Goal: Task Accomplishment & Management: Manage account settings

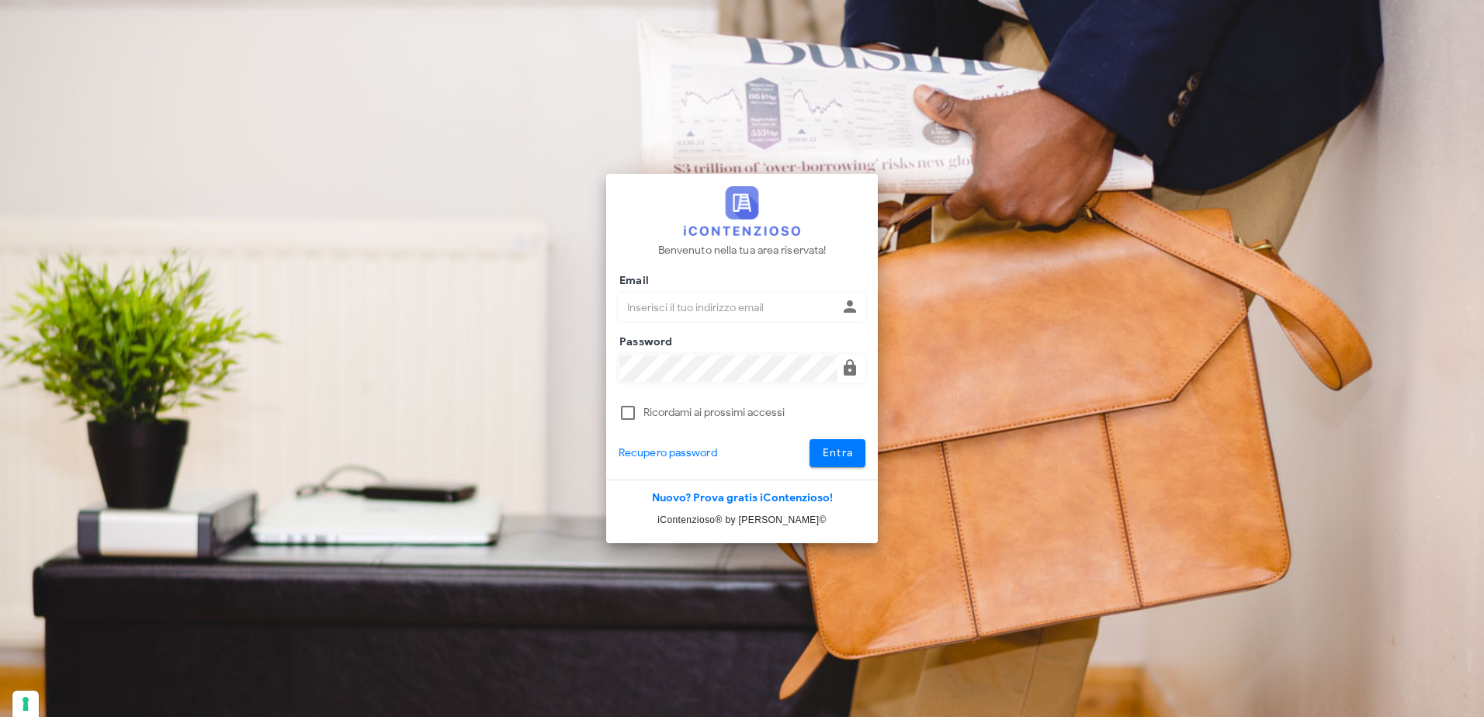
click at [714, 311] on input "Email" at bounding box center [728, 307] width 218 height 26
type input "[EMAIL_ADDRESS][DOMAIN_NAME]"
click at [810, 439] on button "Entra" at bounding box center [838, 453] width 57 height 28
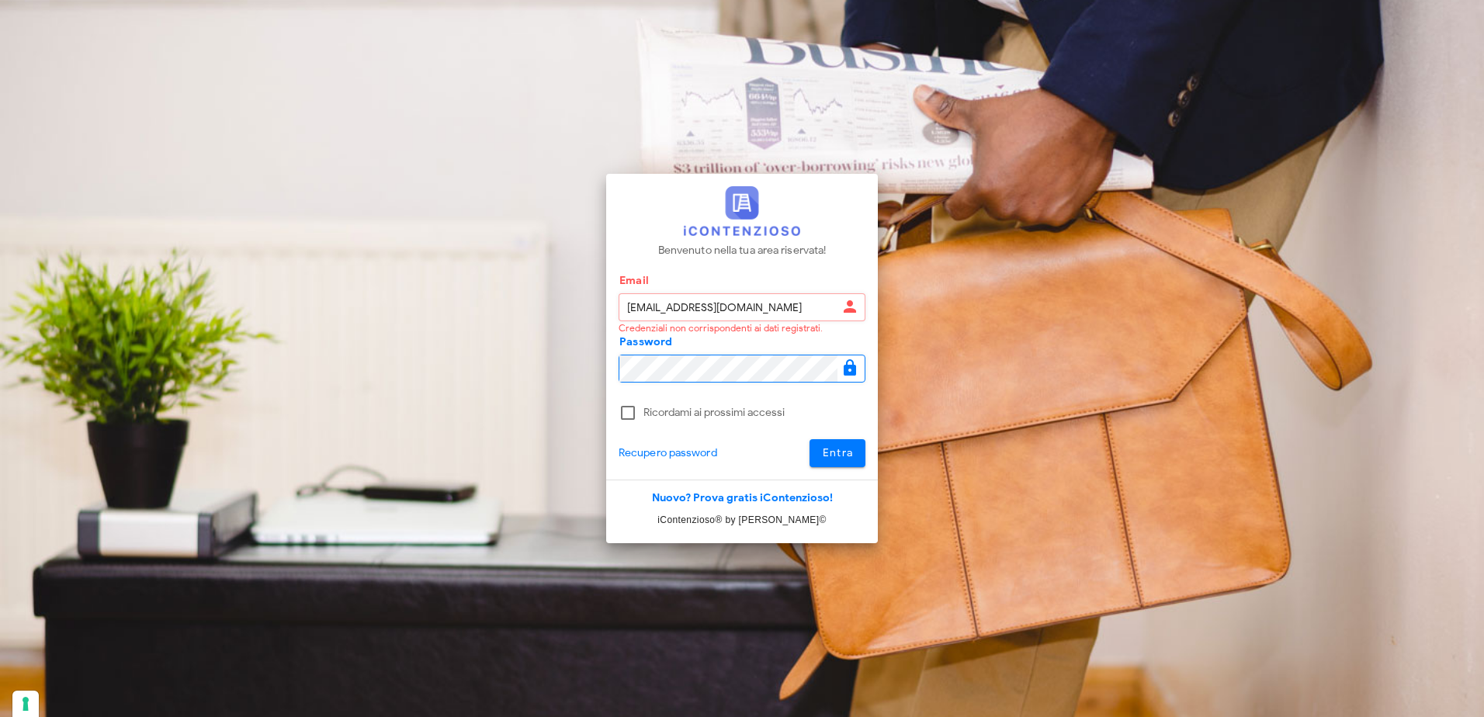
click at [522, 373] on div "Benvenuto nella tua area riservata! Email pdidac@tiscali.it Credenziali non cor…" at bounding box center [742, 358] width 745 height 717
click at [709, 310] on input "[EMAIL_ADDRESS][DOMAIN_NAME]" at bounding box center [728, 307] width 218 height 26
click at [549, 368] on div "Benvenuto nella tua area riservata! Email pdidac@tiscali.it Credenziali non cor…" at bounding box center [742, 358] width 745 height 717
click at [810, 439] on button "Entra" at bounding box center [838, 453] width 57 height 28
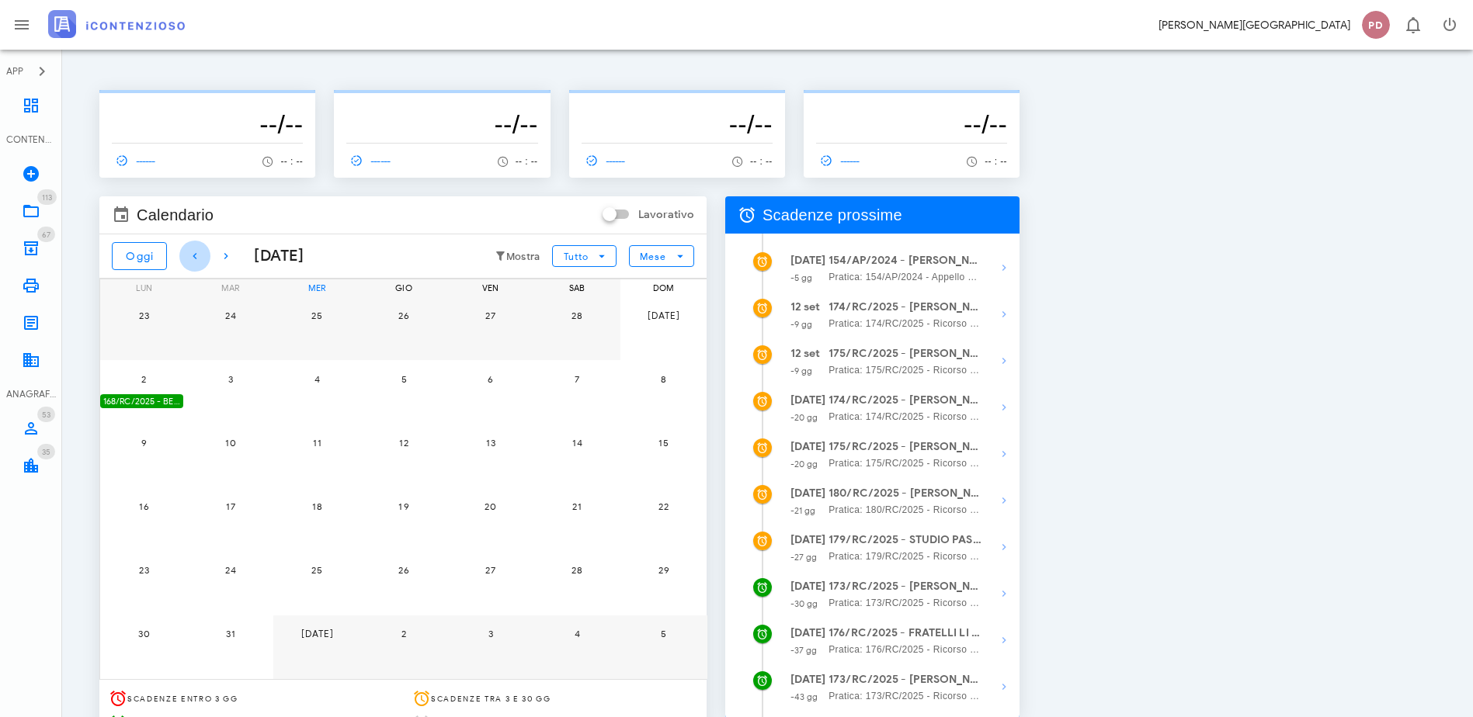
click at [195, 262] on icon "button" at bounding box center [195, 256] width 19 height 19
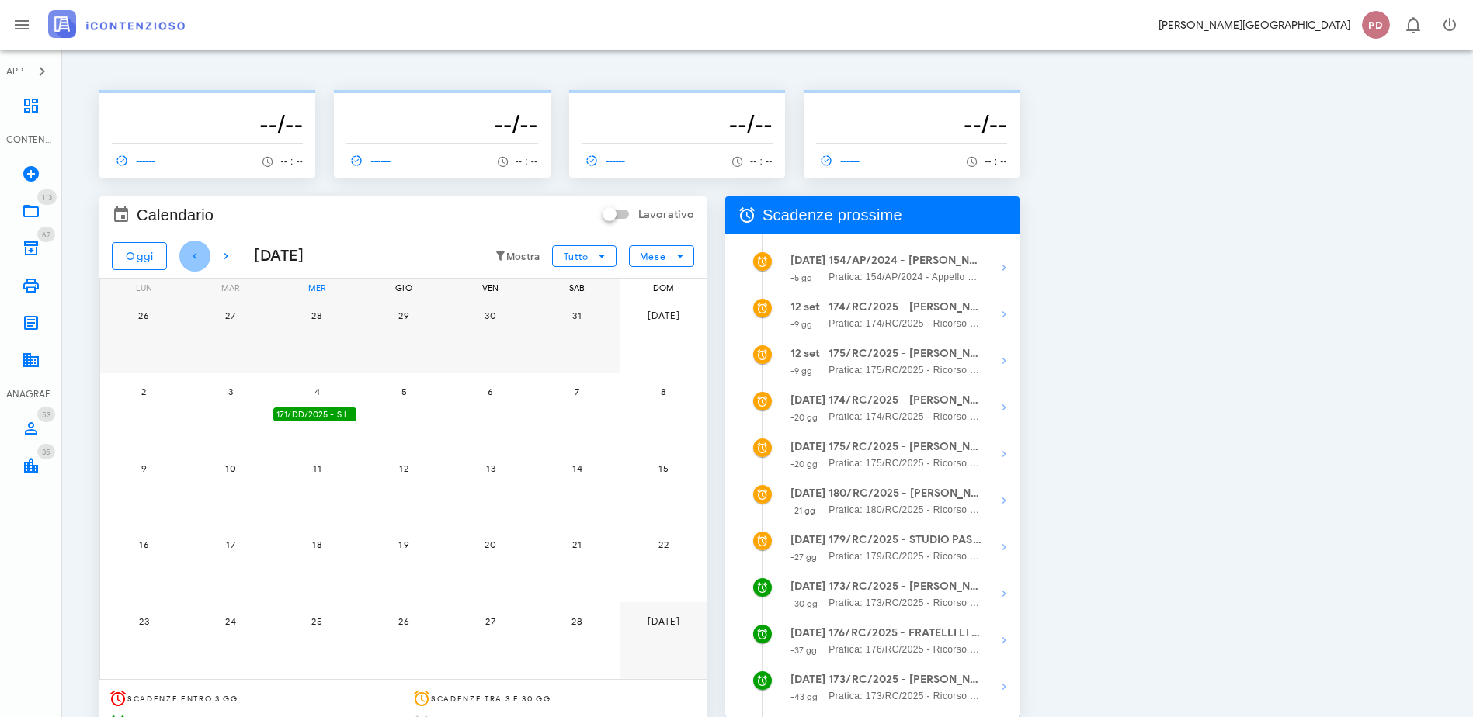
click at [195, 262] on icon "button" at bounding box center [195, 256] width 19 height 19
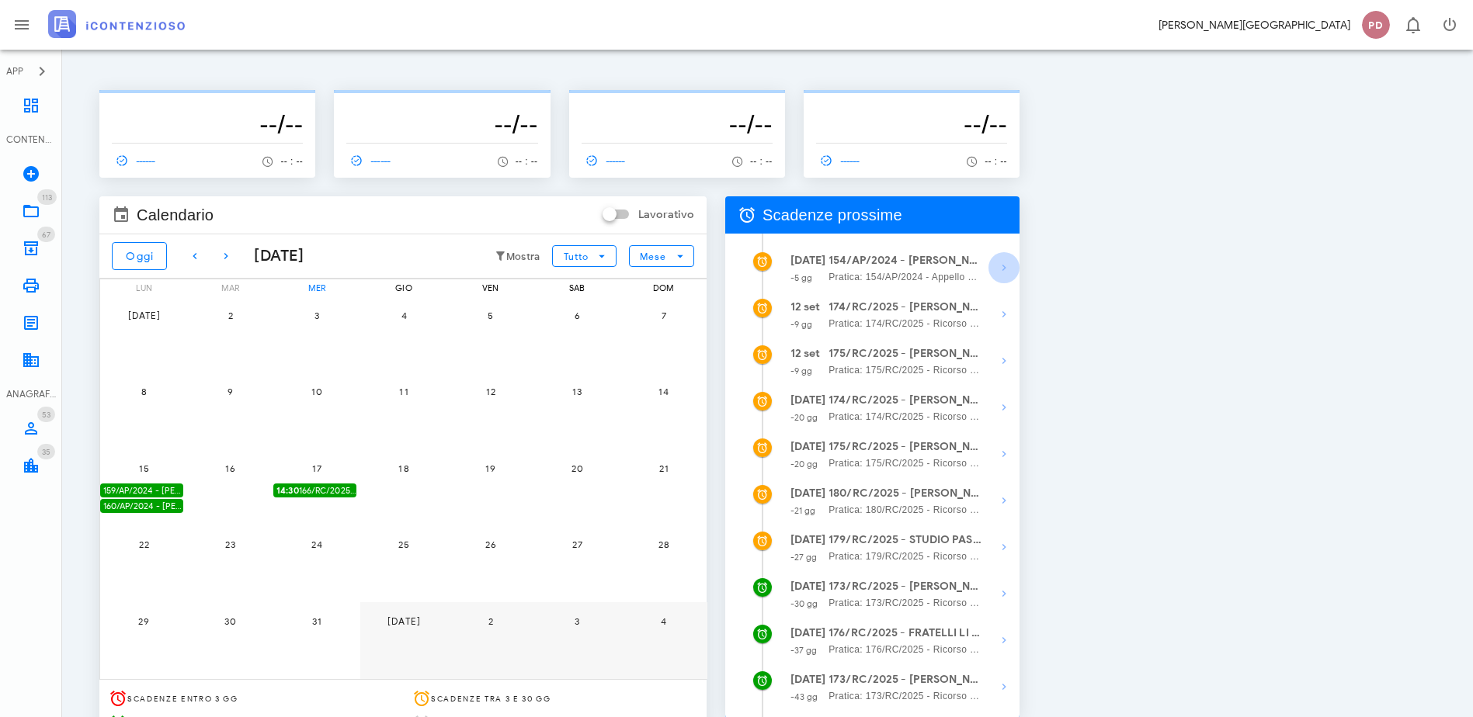
click at [1019, 269] on span "button" at bounding box center [1003, 268] width 31 height 19
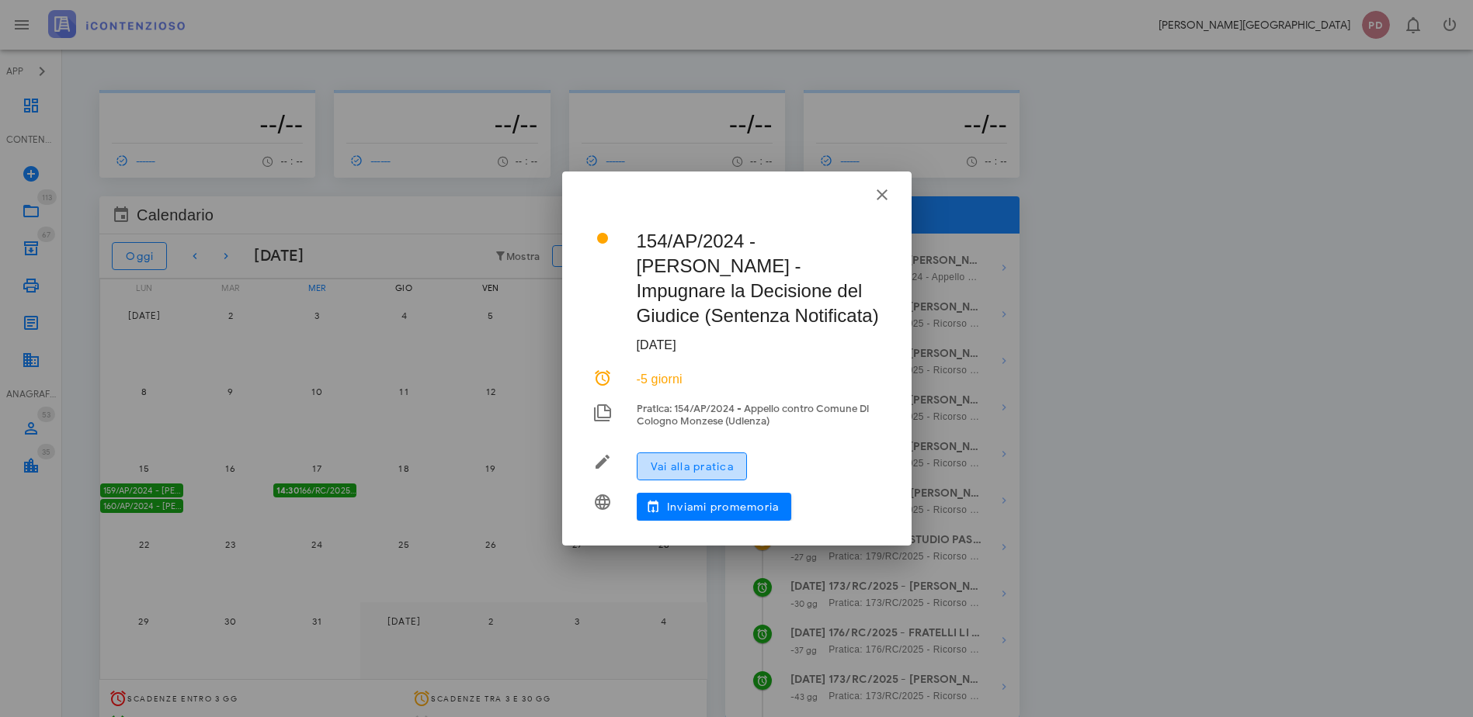
click at [727, 454] on button "Vai alla pratica" at bounding box center [692, 467] width 110 height 28
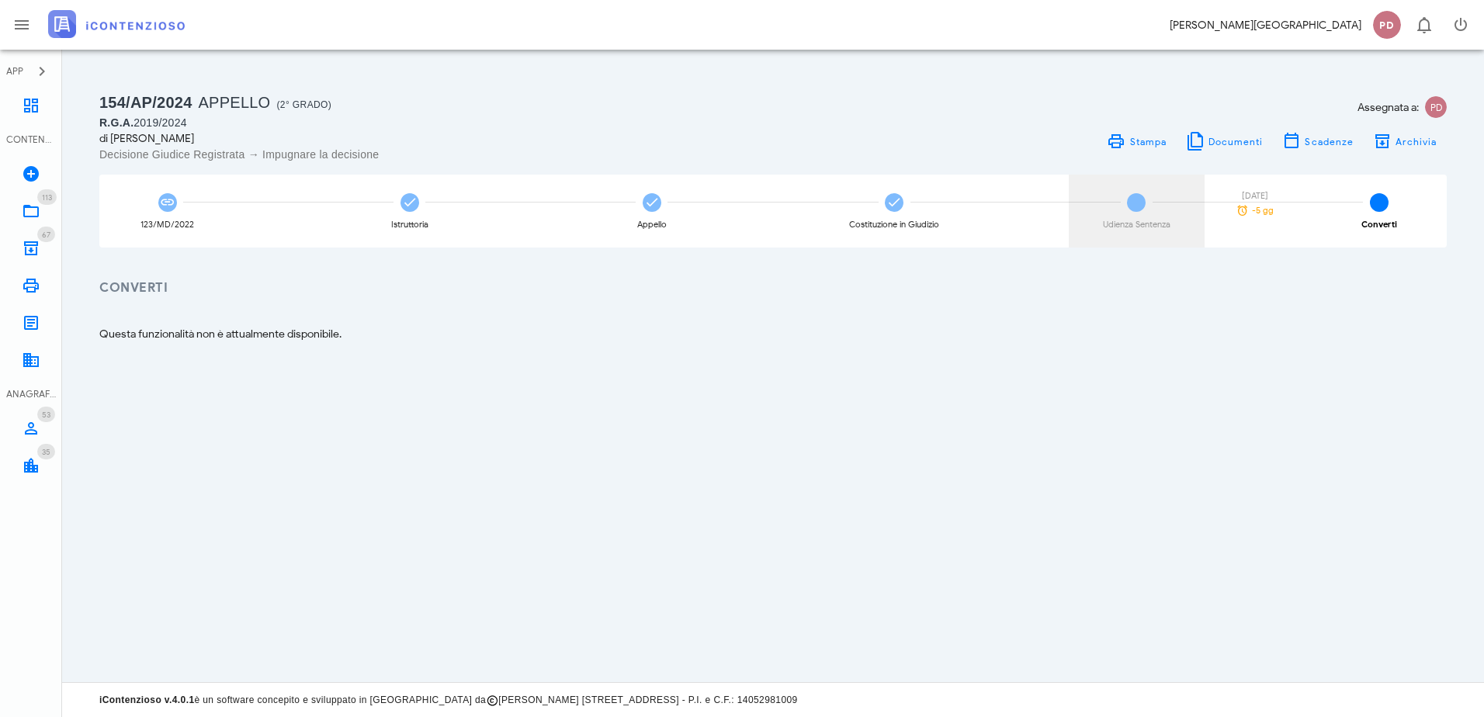
click at [1282, 206] on div "-5 gg" at bounding box center [1255, 210] width 54 height 12
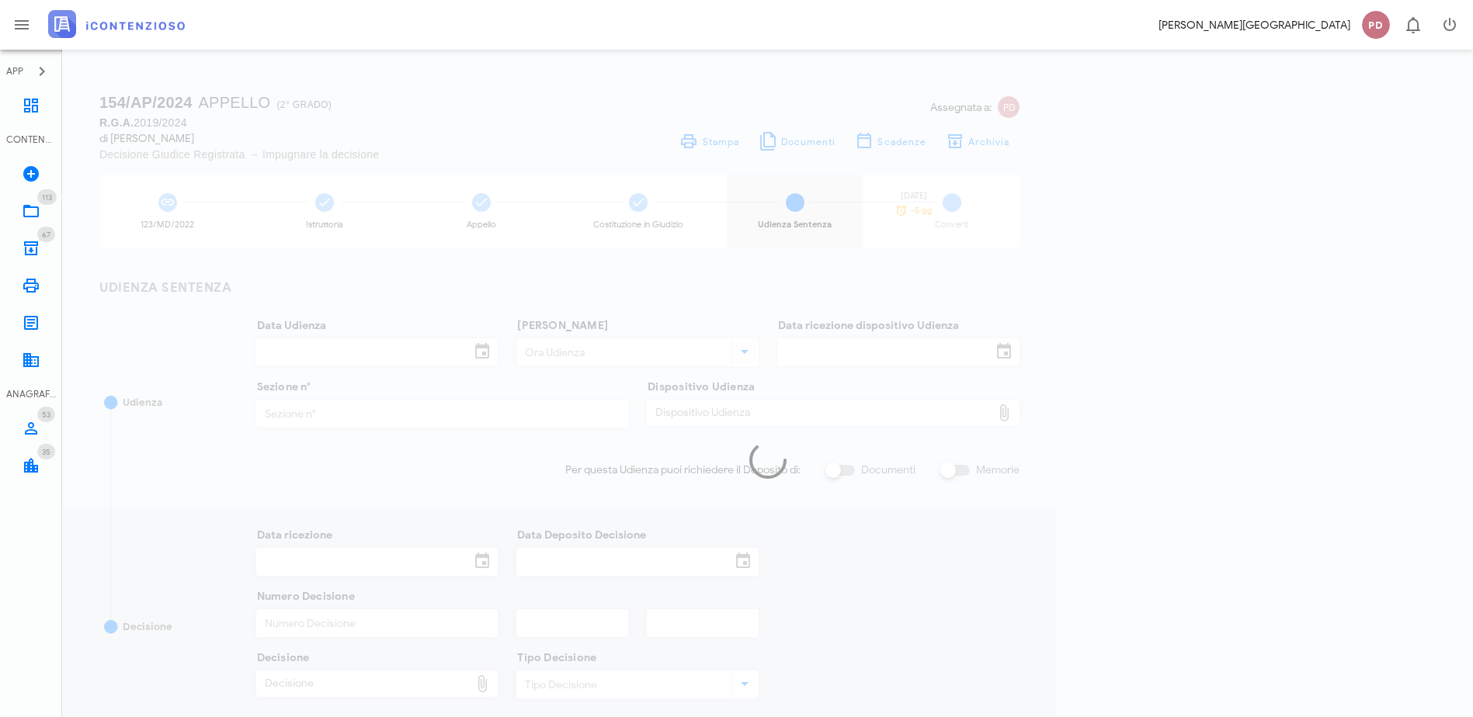
type input "13/01/2025"
type input "15:00"
type input "13/11/2024"
type input "5"
checkbox input "true"
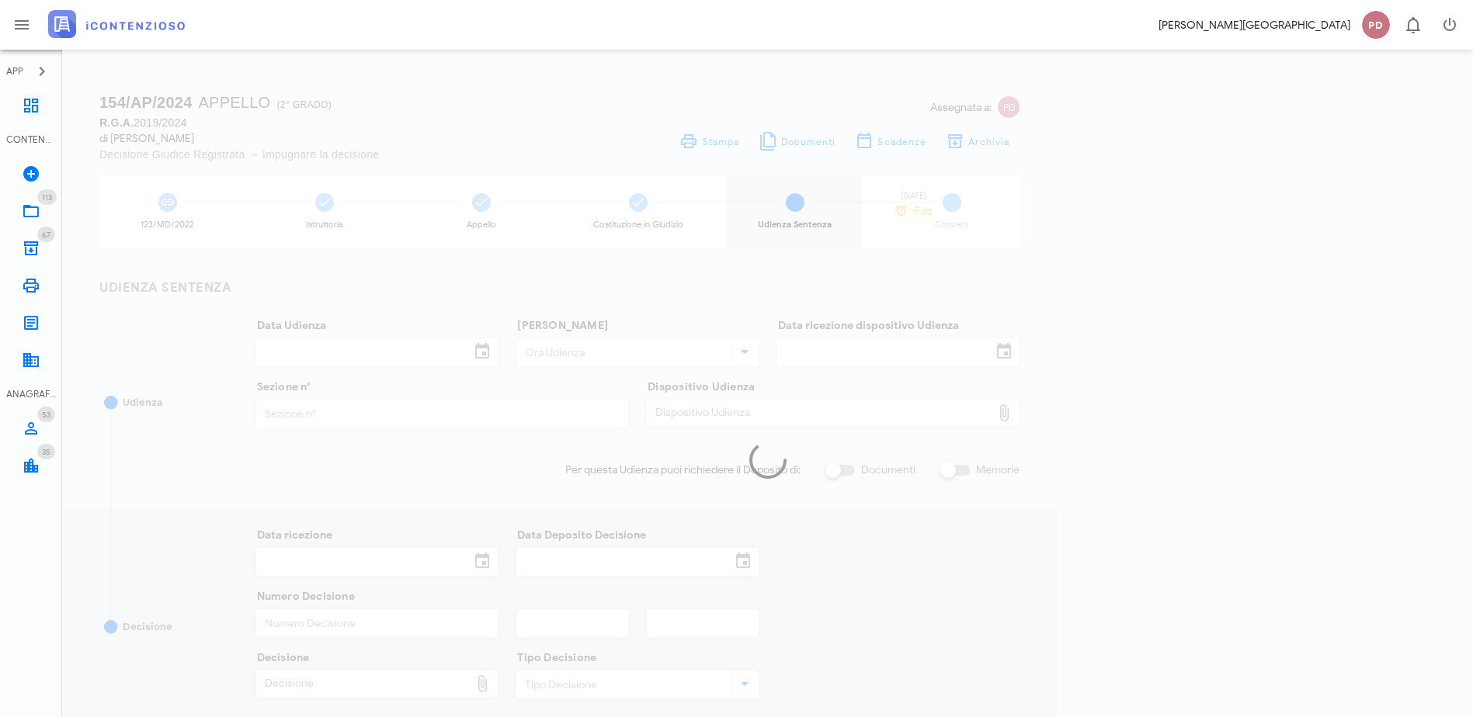
type input "09/06/2025"
type input "1433"
type input "2025"
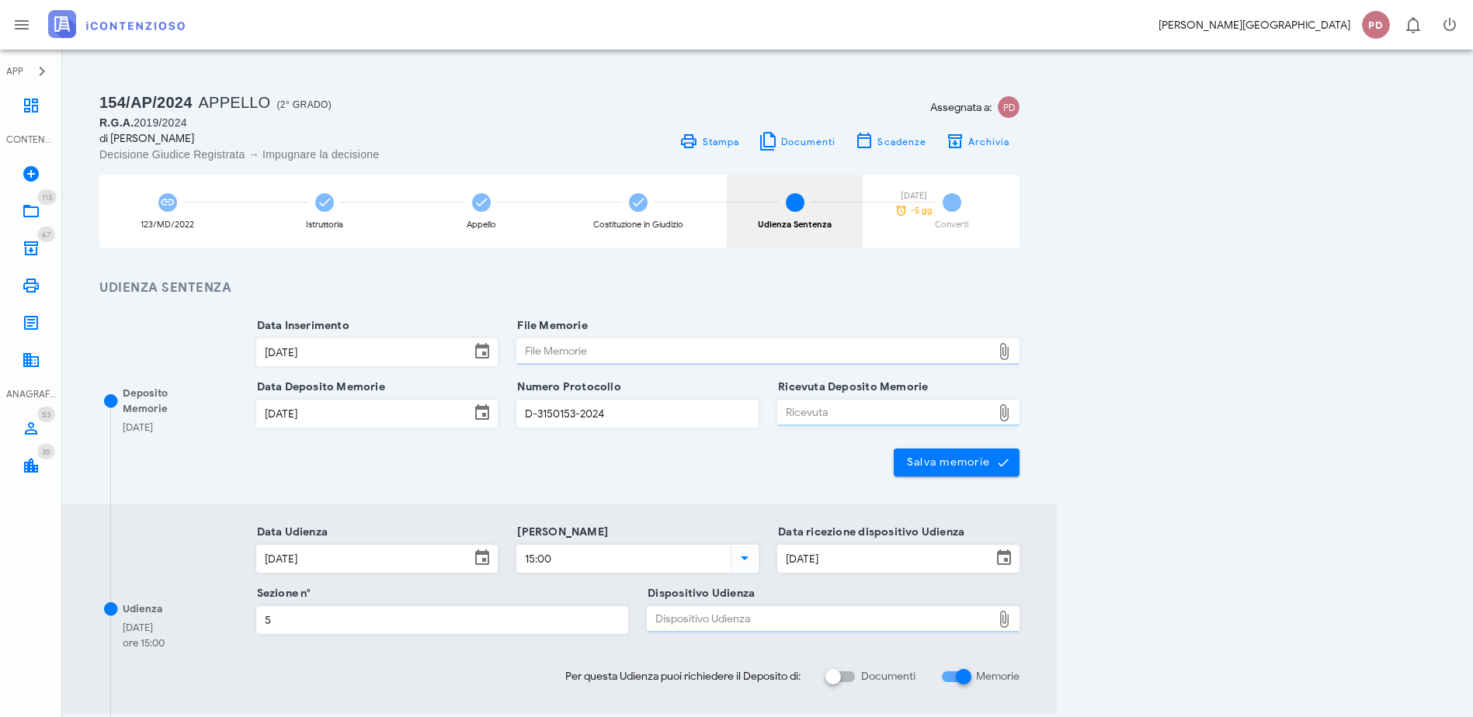
type input "Sfavorevole"
type input "Sentenza"
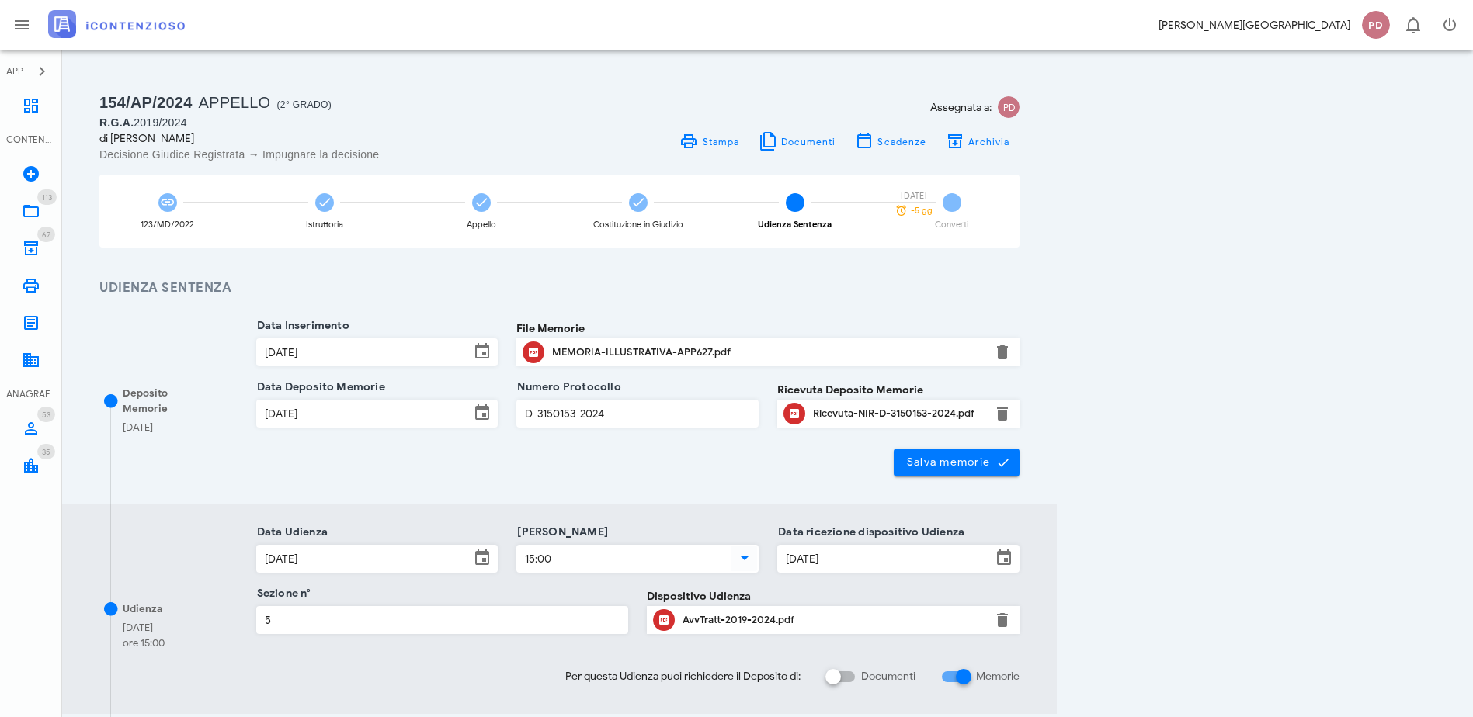
click at [1029, 206] on div "154/AP/2024 Appello (2° Grado) R.G.A. 2019/2024 di Guido Francesco Villa Decisi…" at bounding box center [559, 657] width 939 height 1153
click at [1019, 203] on div "6 Converti" at bounding box center [951, 211] width 136 height 73
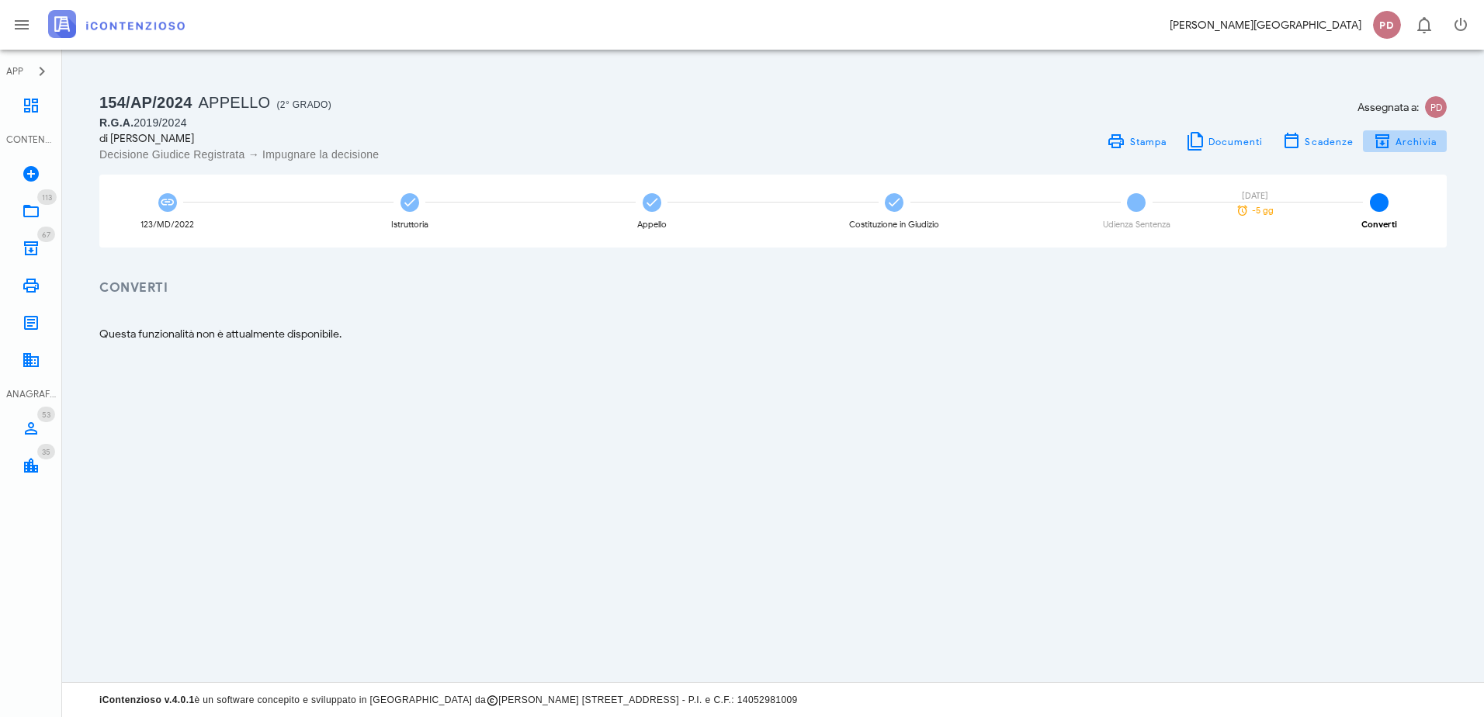
click at [1426, 143] on span "Archivia" at bounding box center [1416, 142] width 43 height 12
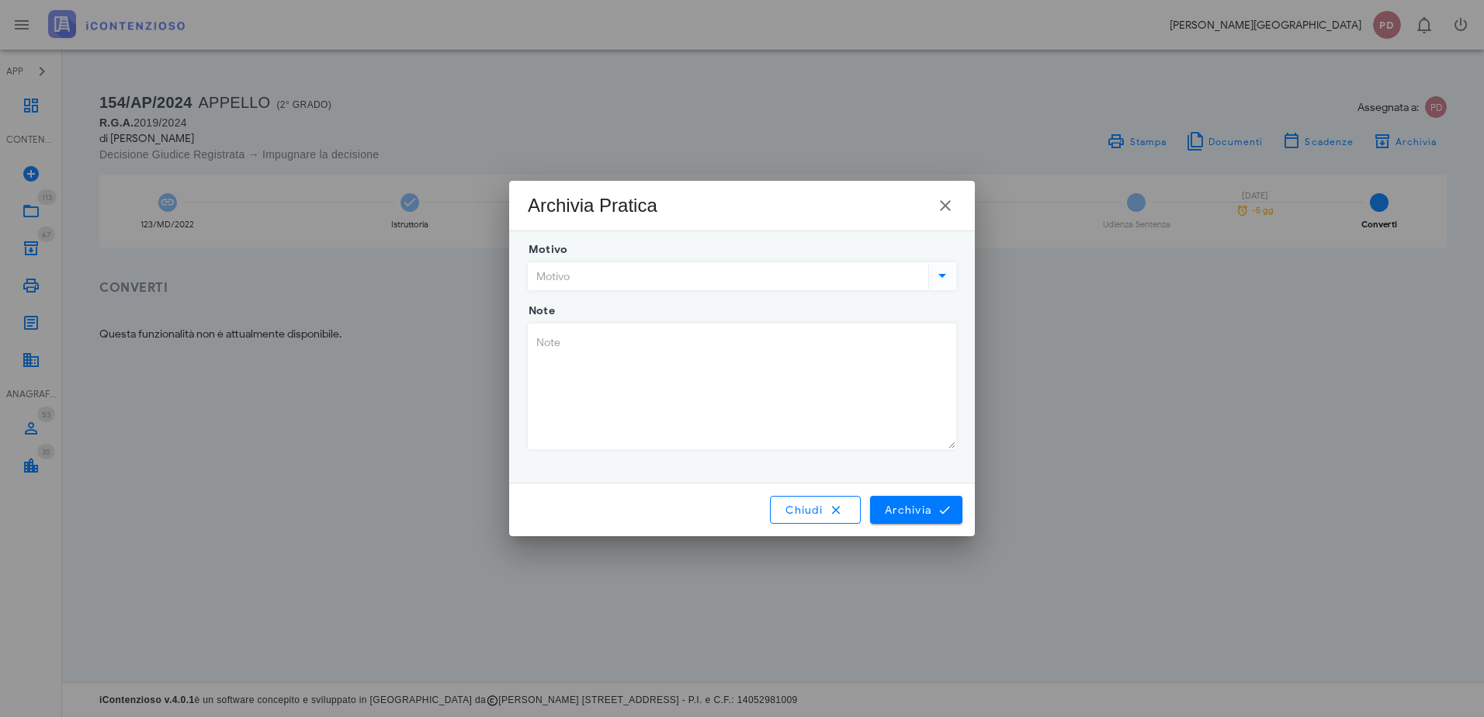
click at [953, 274] on div at bounding box center [941, 275] width 27 height 19
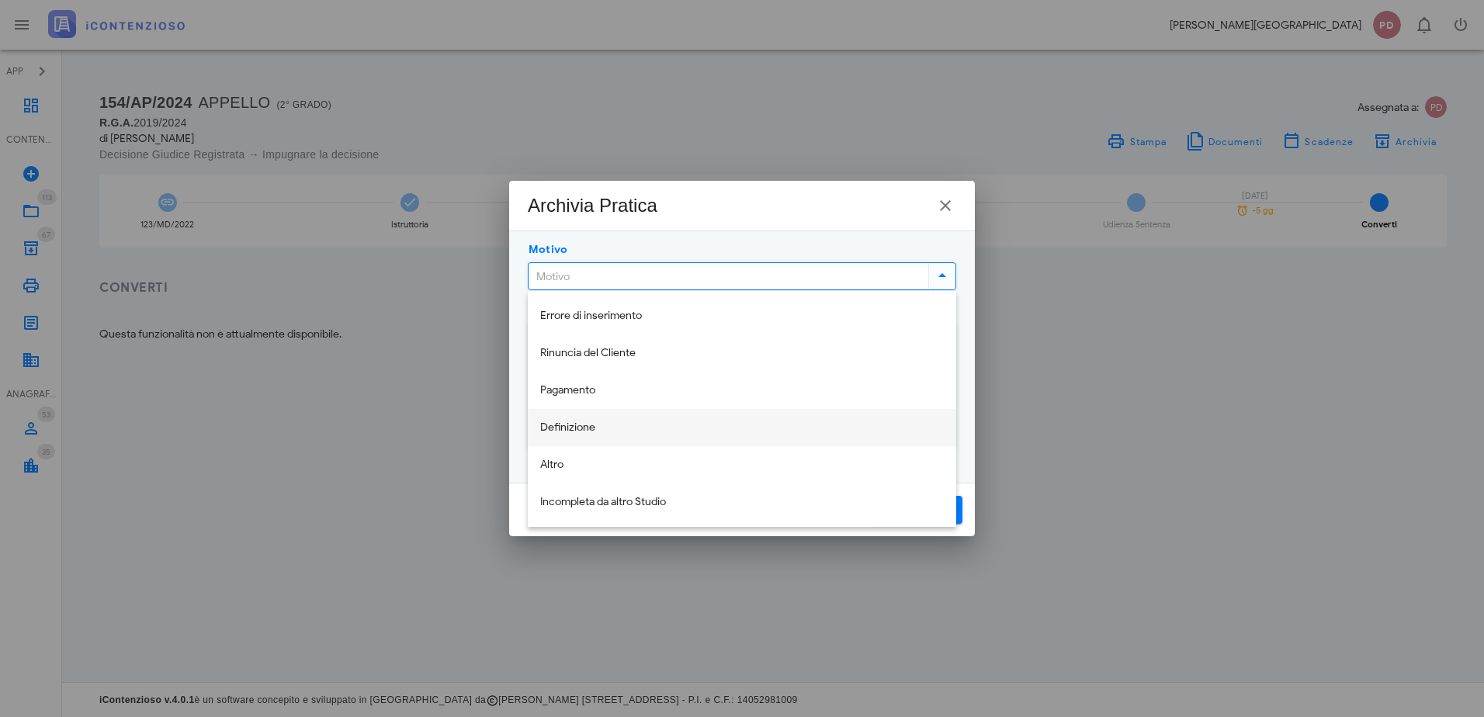
scroll to position [37, 0]
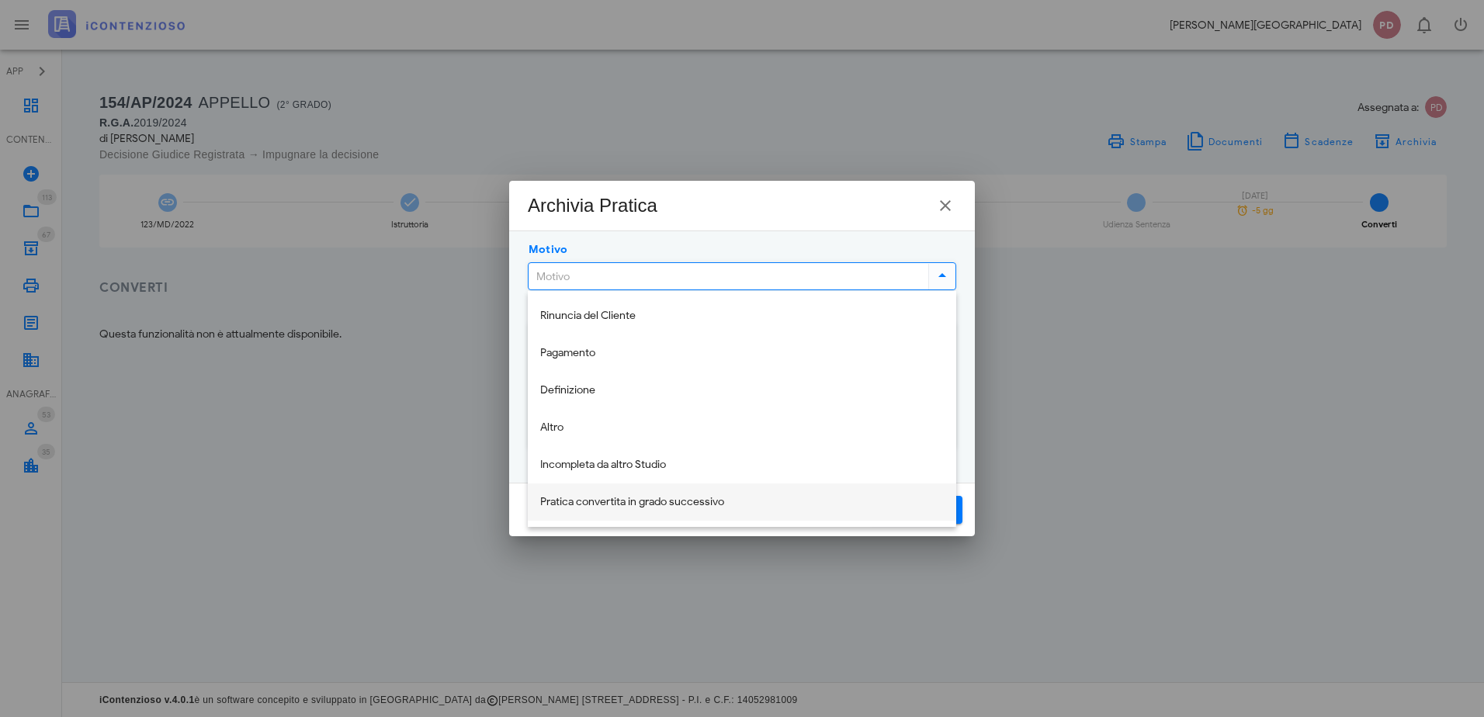
click at [586, 509] on div "Pratica convertita in grado successivo" at bounding box center [742, 503] width 404 height 32
type input "Pratica convertita in grado successivo"
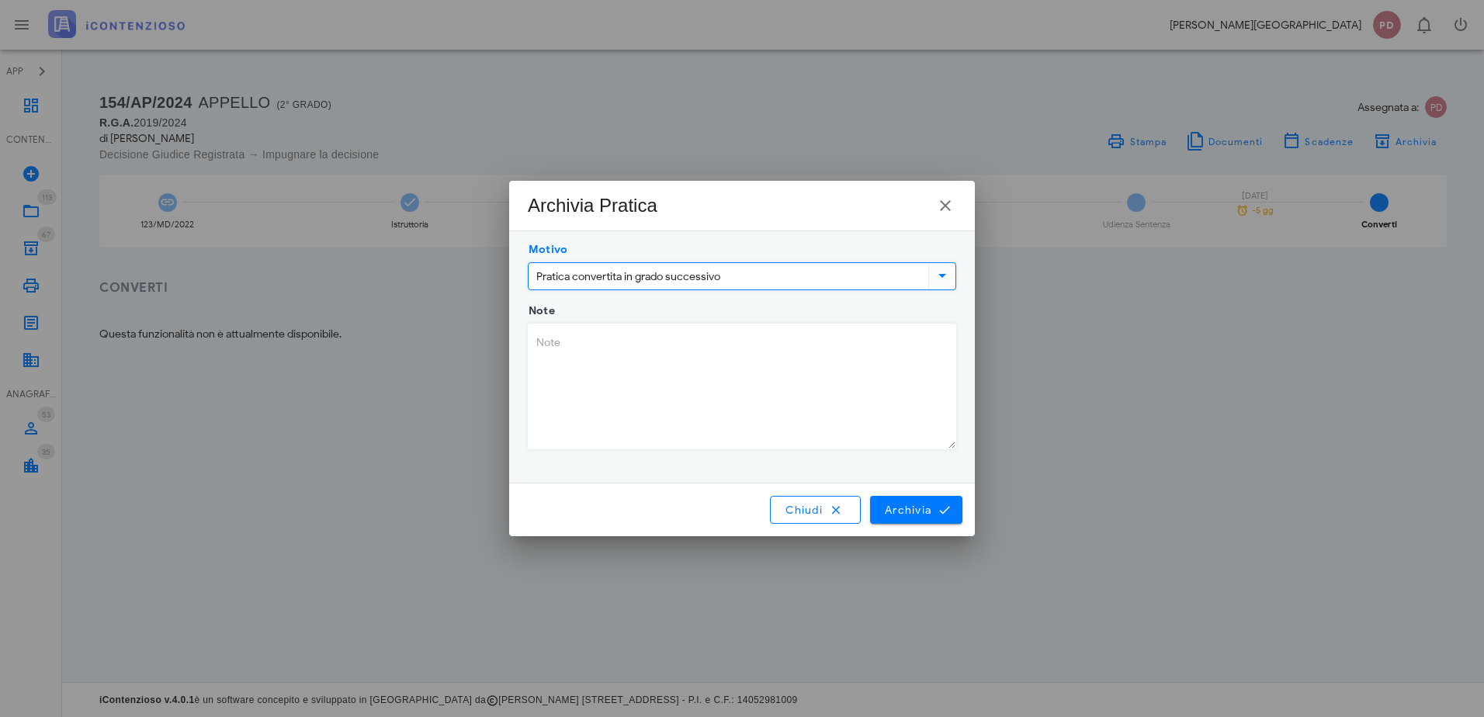
click at [611, 415] on textarea "Note" at bounding box center [742, 386] width 427 height 124
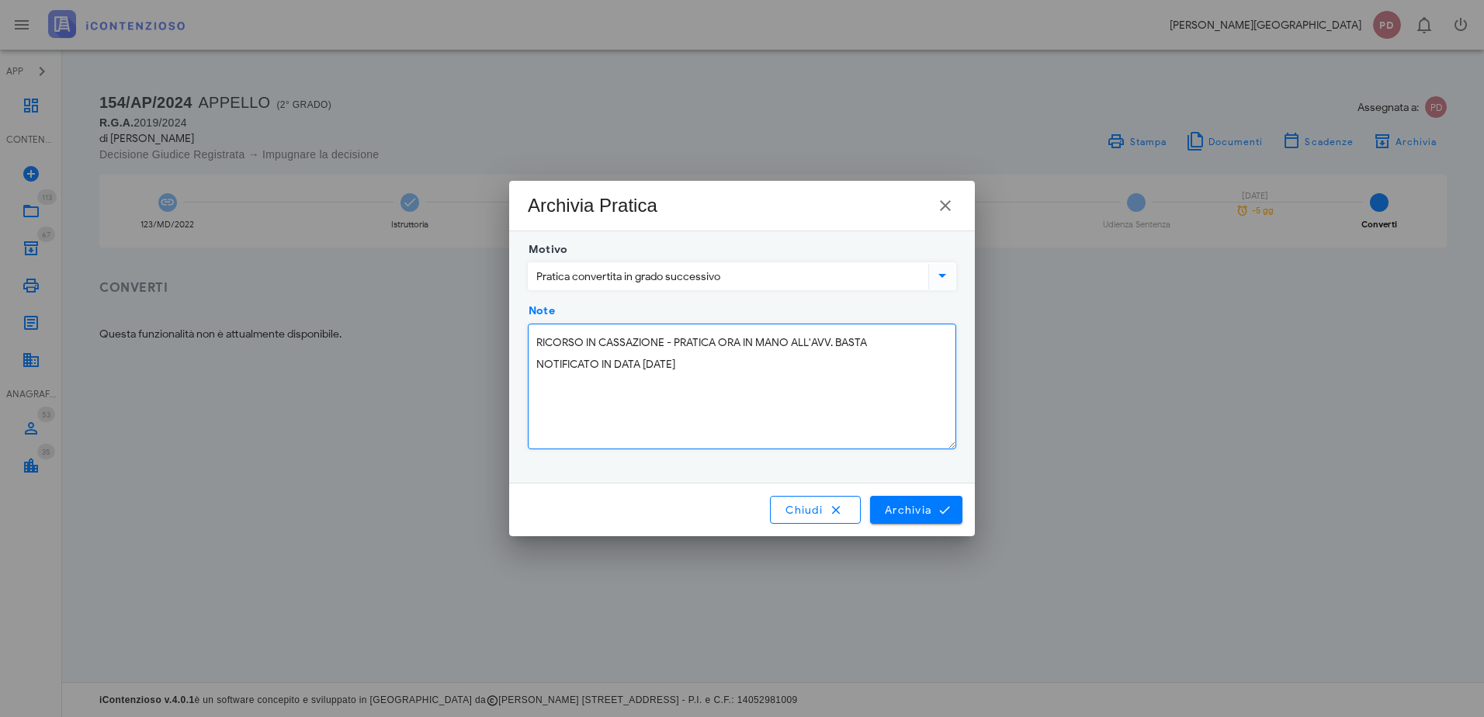
click at [676, 345] on textarea "RICORSO IN CASSAZIONE - PRATICA ORA IN MANO ALL'AVV. BASTA NOTIFICATO IN DATA 1…" at bounding box center [742, 386] width 427 height 124
drag, startPoint x: 676, startPoint y: 345, endPoint x: 532, endPoint y: 342, distance: 144.4
click at [532, 342] on textarea "RICORSO IN CASSAZIONE - PRATICA ORA IN MANO ALL'AVV. BASTA NOTIFICATO IN DATA 1…" at bounding box center [742, 386] width 427 height 124
click at [744, 337] on textarea "PRATICA ORA IN MANO ALL'AVV. BASTA NOTIFICATO IN DATA 17/06/2025" at bounding box center [742, 386] width 427 height 124
click at [680, 342] on textarea "PRATICA ORA IN MANO ALL'AVV. BASTA NOTIFICATO IN DATA 17/06/2025" at bounding box center [742, 386] width 427 height 124
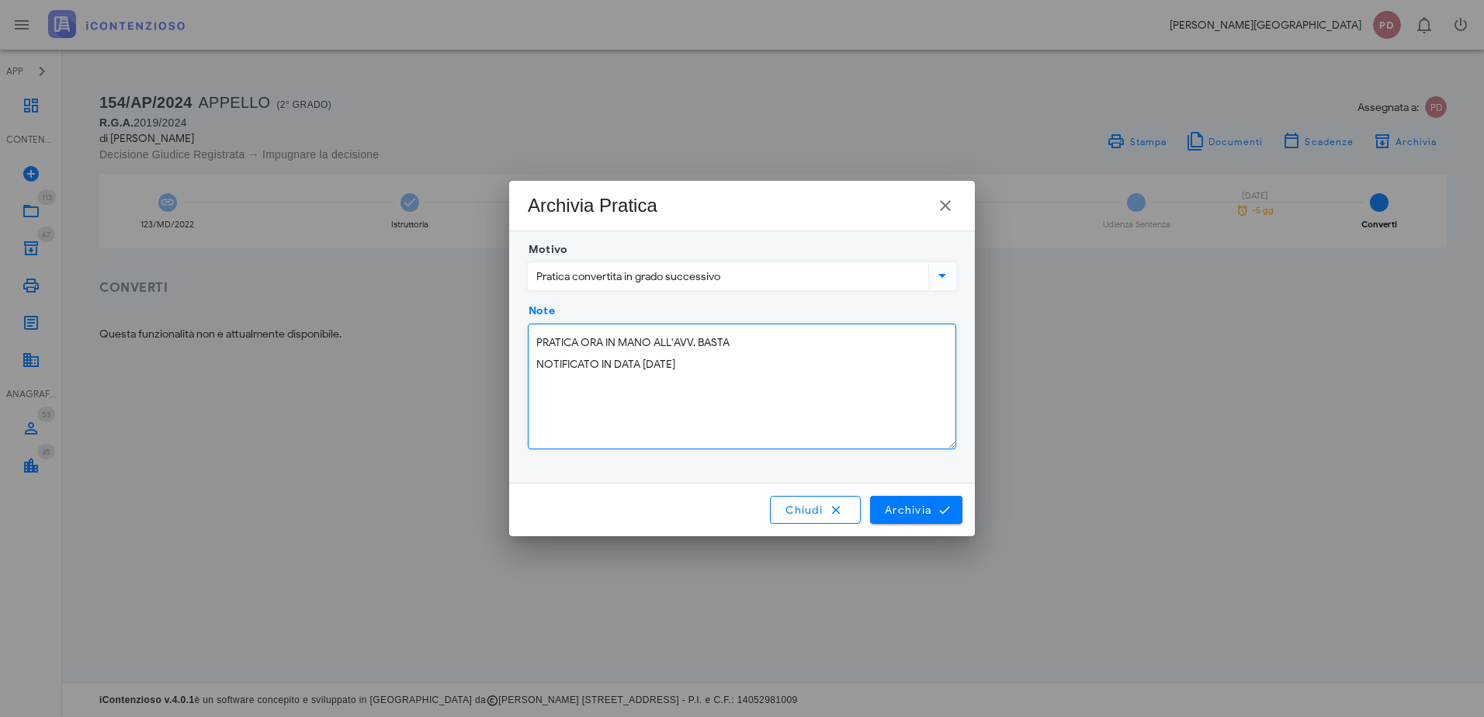
click at [633, 347] on textarea "PRATICA ORA IN MANO ALL'AVV. BASTA NOTIFICATO IN DATA 17/06/2025" at bounding box center [742, 386] width 427 height 124
click at [603, 345] on textarea "PRATICA ORA IN MANO ALL'AVV. BASTA NOTIFICATO IN DATA 17/06/2025" at bounding box center [742, 386] width 427 height 124
click at [617, 368] on textarea "PRATICA ORA IN MANO ALL'AVV. BASTA NOTIFICATO IN DATA 17/06/2025" at bounding box center [742, 386] width 427 height 124
click at [689, 368] on textarea "PRATICA ORA IN MANO ALL'AVV. BASTA NOTIFICATO IN DATA 17/06/2025" at bounding box center [742, 386] width 427 height 124
click at [698, 368] on textarea "PRATICA ORA IN MANO ALL'AVV. BASTA NOTIFICATO IN DATA 17/06/2025" at bounding box center [742, 386] width 427 height 124
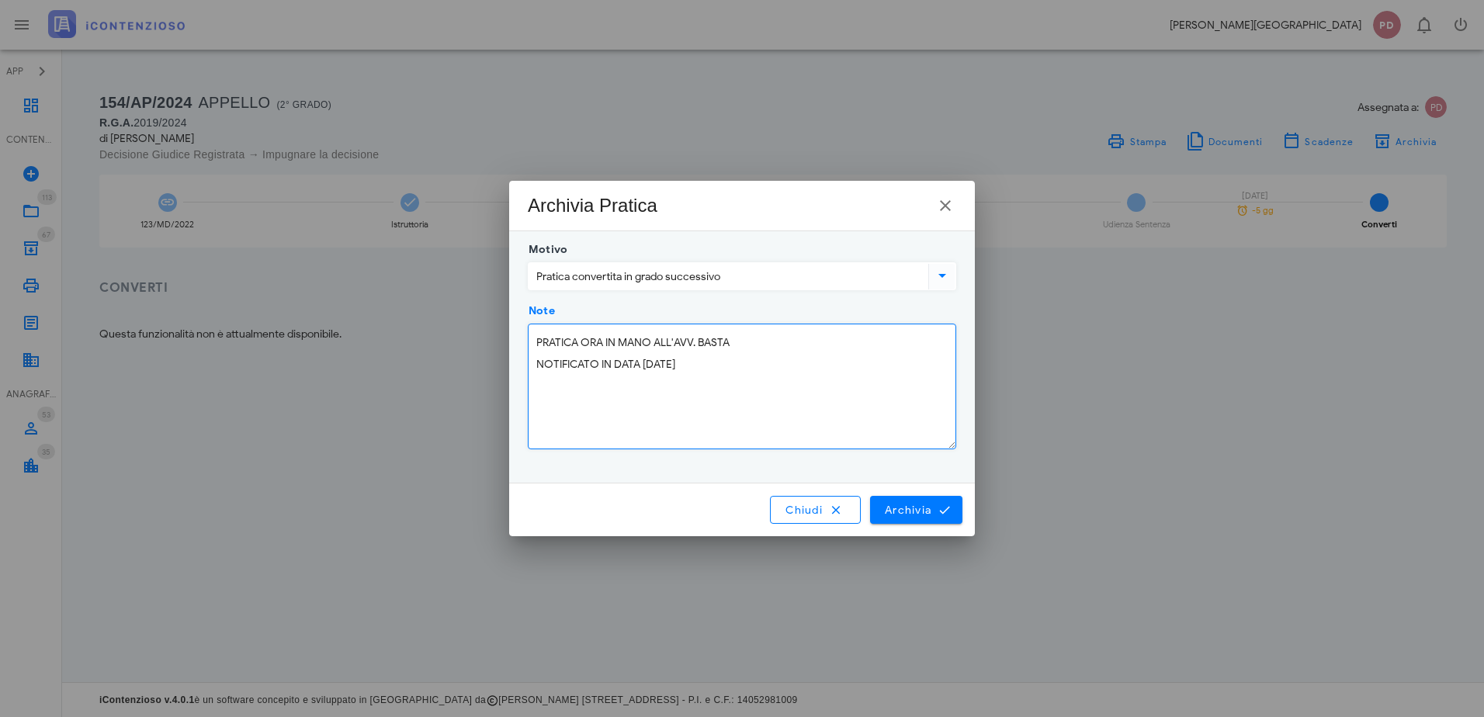
click at [621, 343] on textarea "PRATICA ORA IN MANO ALL'AVV. BASTA NOTIFICATO IN DATA 17/06/2025" at bounding box center [742, 386] width 427 height 124
drag, startPoint x: 697, startPoint y: 342, endPoint x: 751, endPoint y: 335, distance: 54.0
click at [751, 335] on textarea "PRATICA ORA IN CASSAZIONE - MANO ALL'AVV. BASTA NOTIFICATO IN DATA 17/06/2025" at bounding box center [742, 386] width 427 height 124
click at [545, 362] on textarea "PRATICA ORA IN CASSAZIONE - GESTIONE AVV. BASTA NOTIFICATO IN DATA 17/06/2025" at bounding box center [742, 386] width 427 height 124
click at [653, 366] on textarea "PRATICA ORA IN CASSAZIONE - GESTIONE AVV. BASTA RICORSO NOTIFICATO IN DATA 17/0…" at bounding box center [742, 386] width 427 height 124
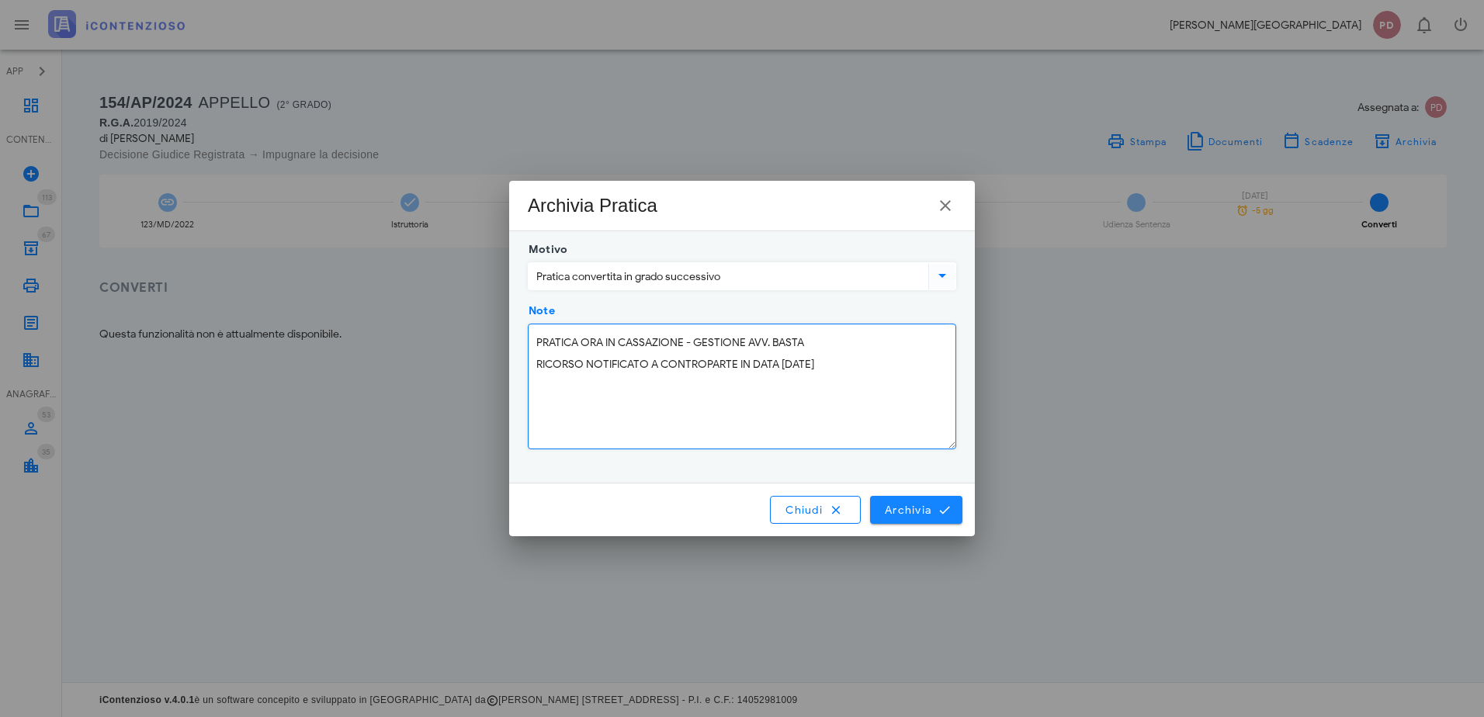
type textarea "PRATICA ORA IN CASSAZIONE - GESTIONE AVV. BASTA RICORSO NOTIFICATO A CONTROPART…"
click at [908, 505] on span "Archivia" at bounding box center [916, 510] width 64 height 14
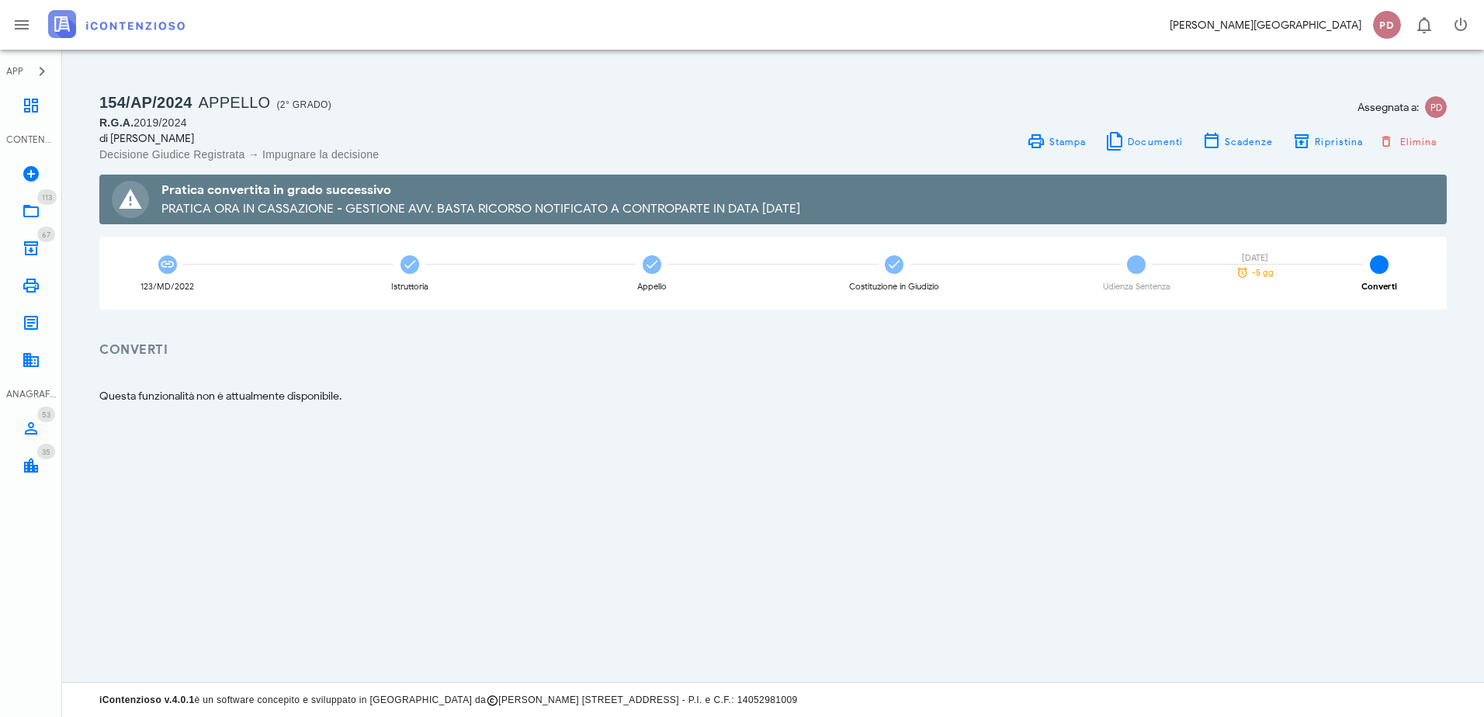
click at [120, 33] on img at bounding box center [116, 24] width 137 height 28
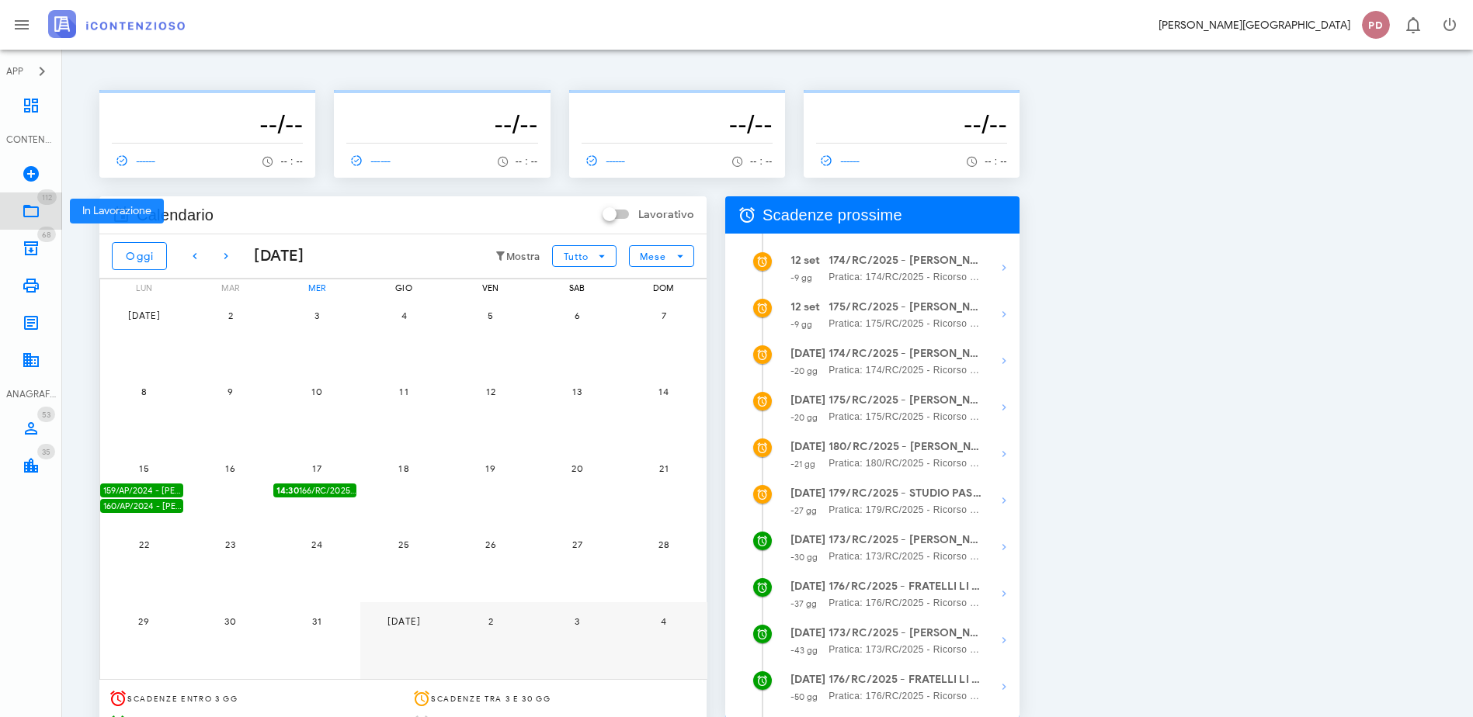
click at [47, 216] on link "112 In Lavorazione 112" at bounding box center [31, 211] width 62 height 37
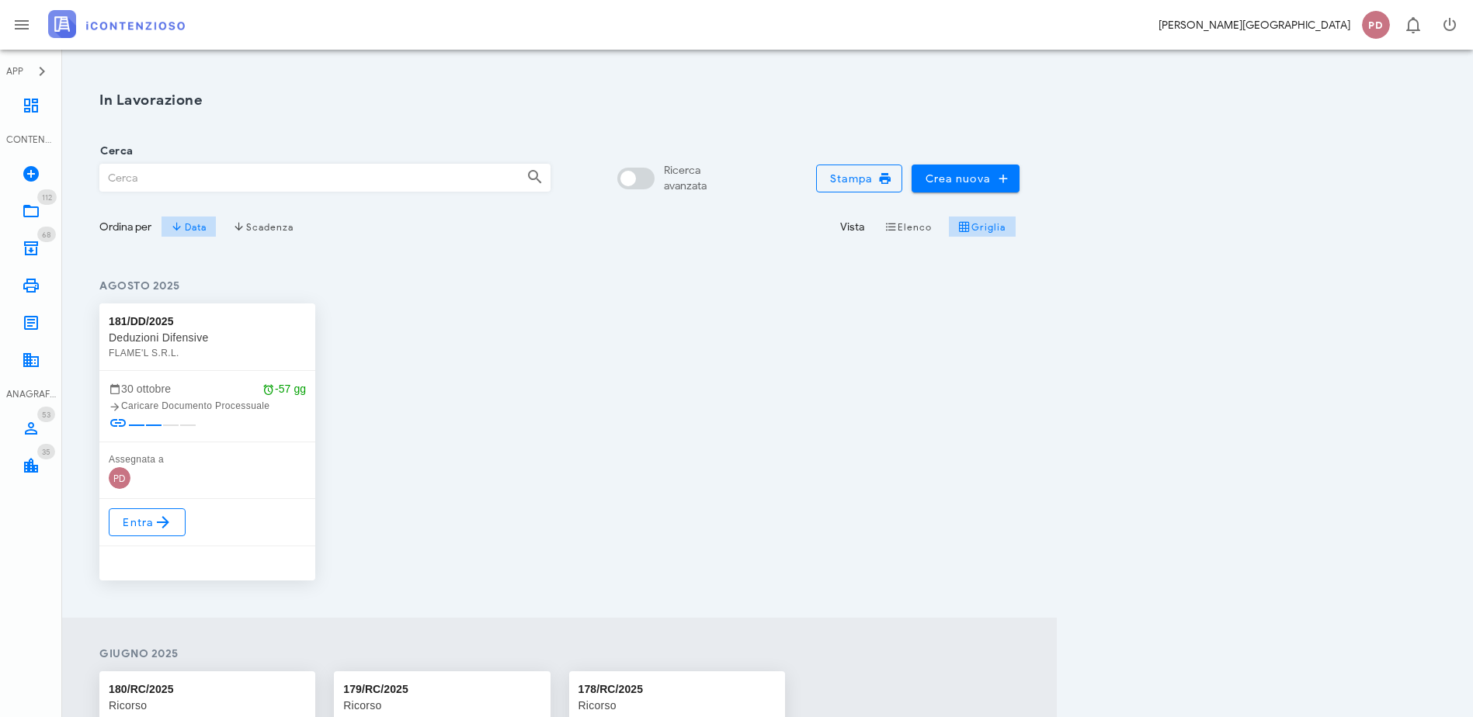
click at [169, 34] on img at bounding box center [116, 24] width 137 height 28
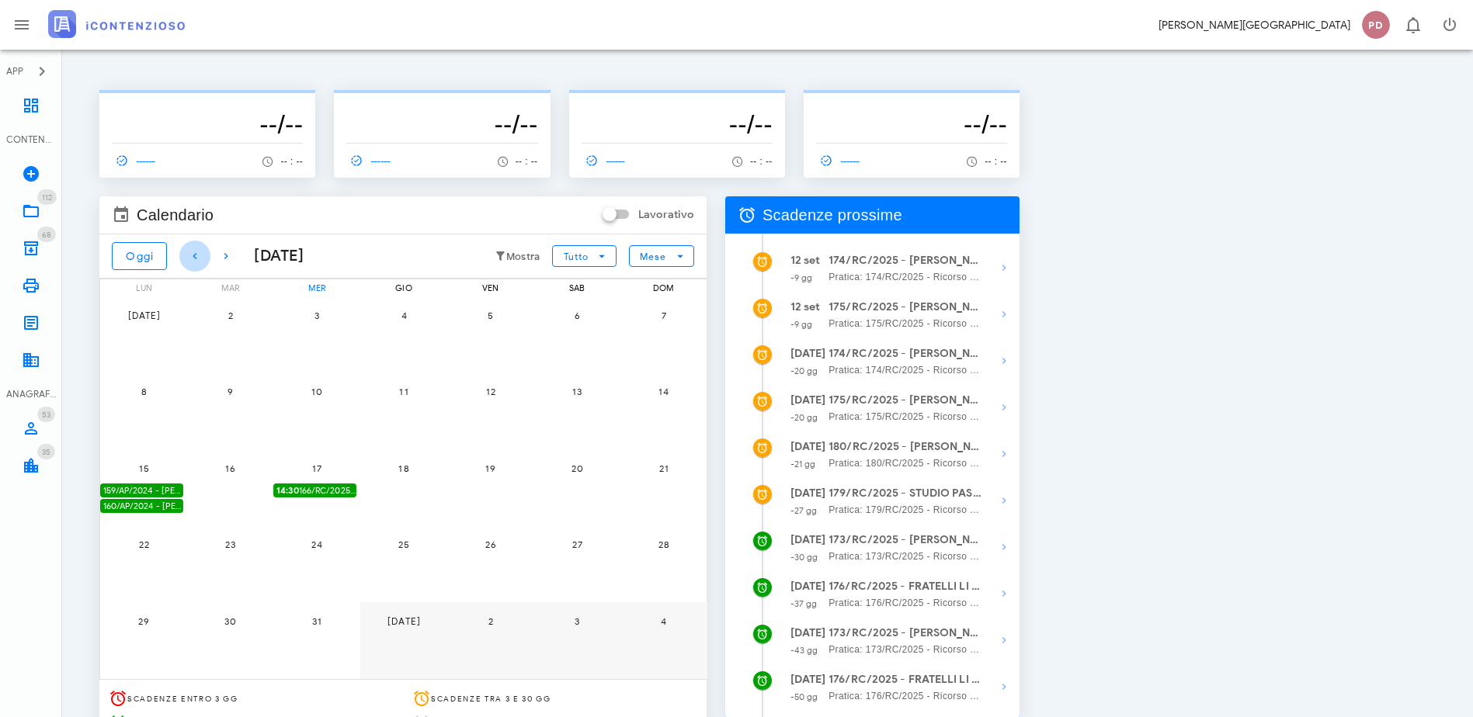
click at [203, 265] on button "button" at bounding box center [194, 256] width 31 height 31
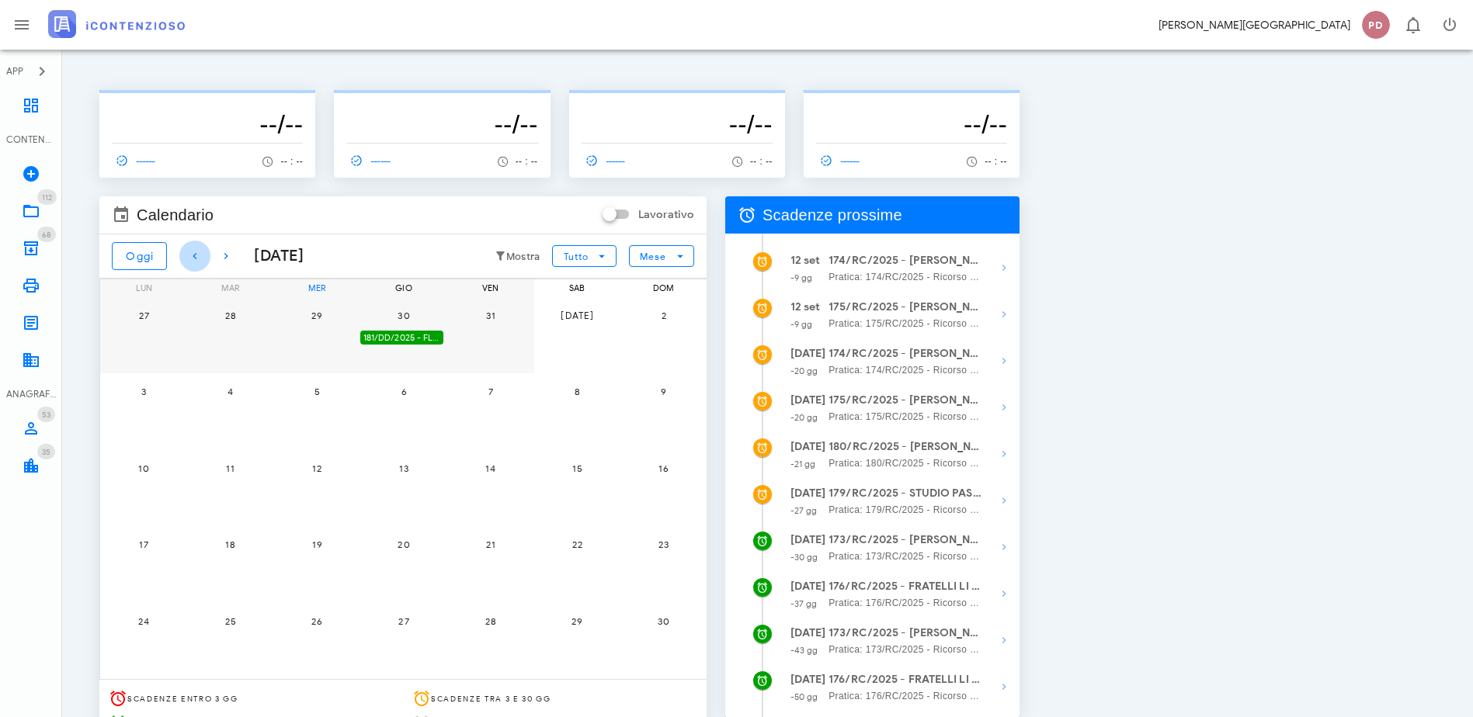
click at [203, 265] on button "button" at bounding box center [194, 256] width 31 height 31
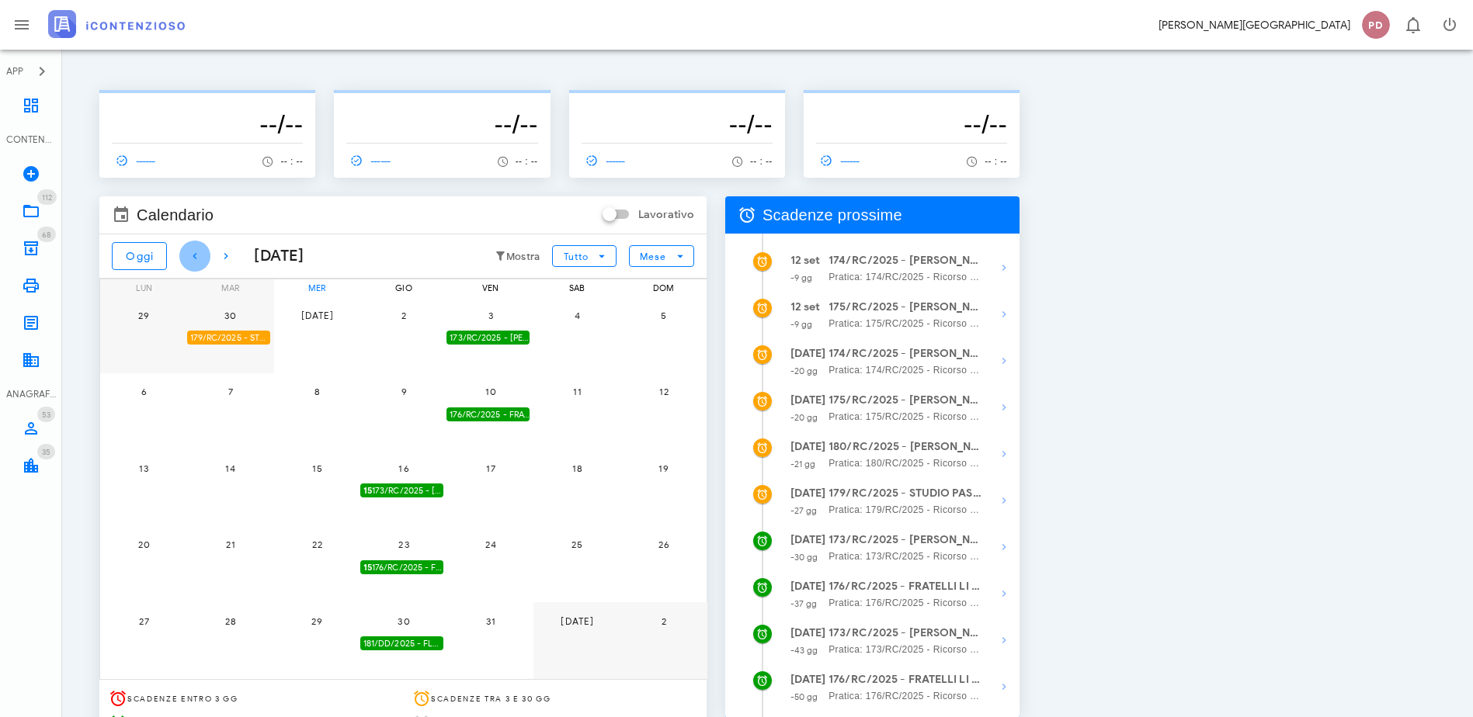
click at [203, 265] on button "button" at bounding box center [194, 256] width 31 height 31
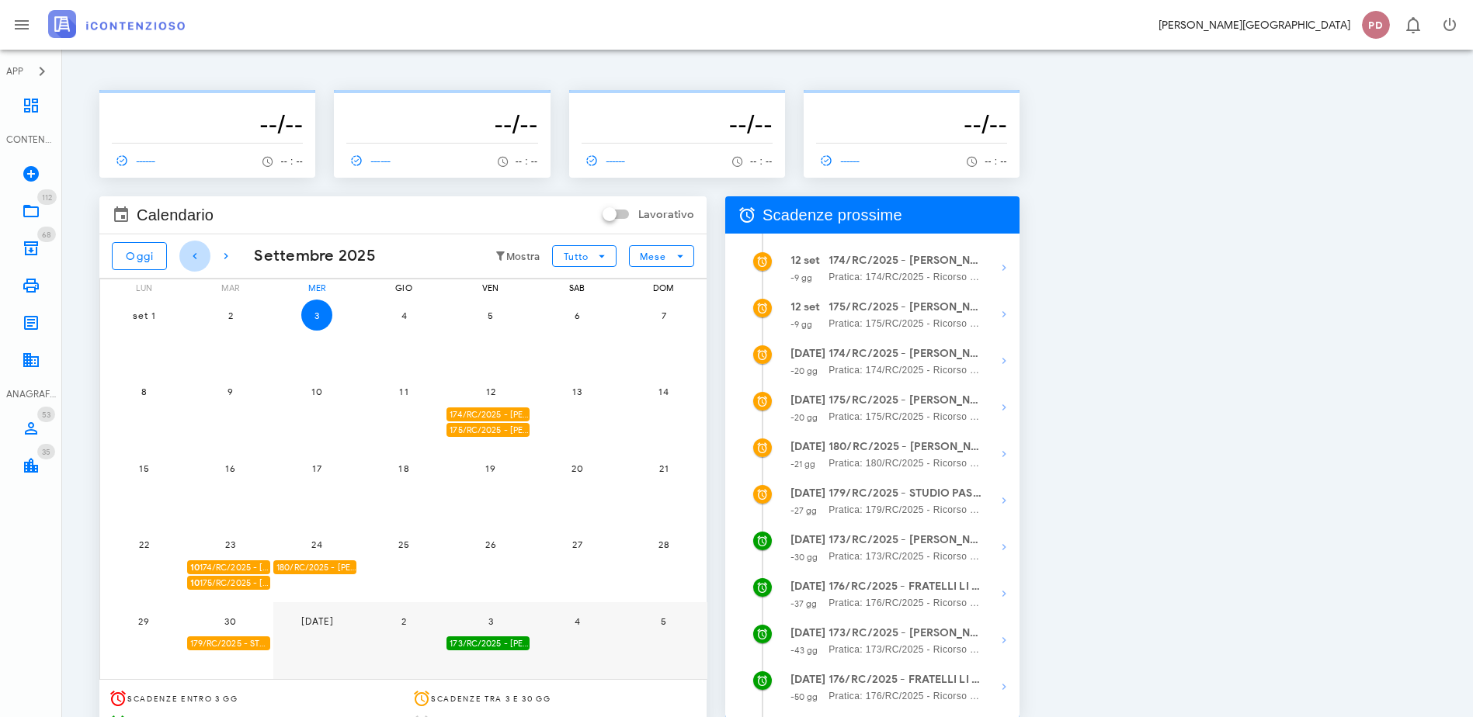
click at [203, 265] on button "button" at bounding box center [194, 256] width 31 height 31
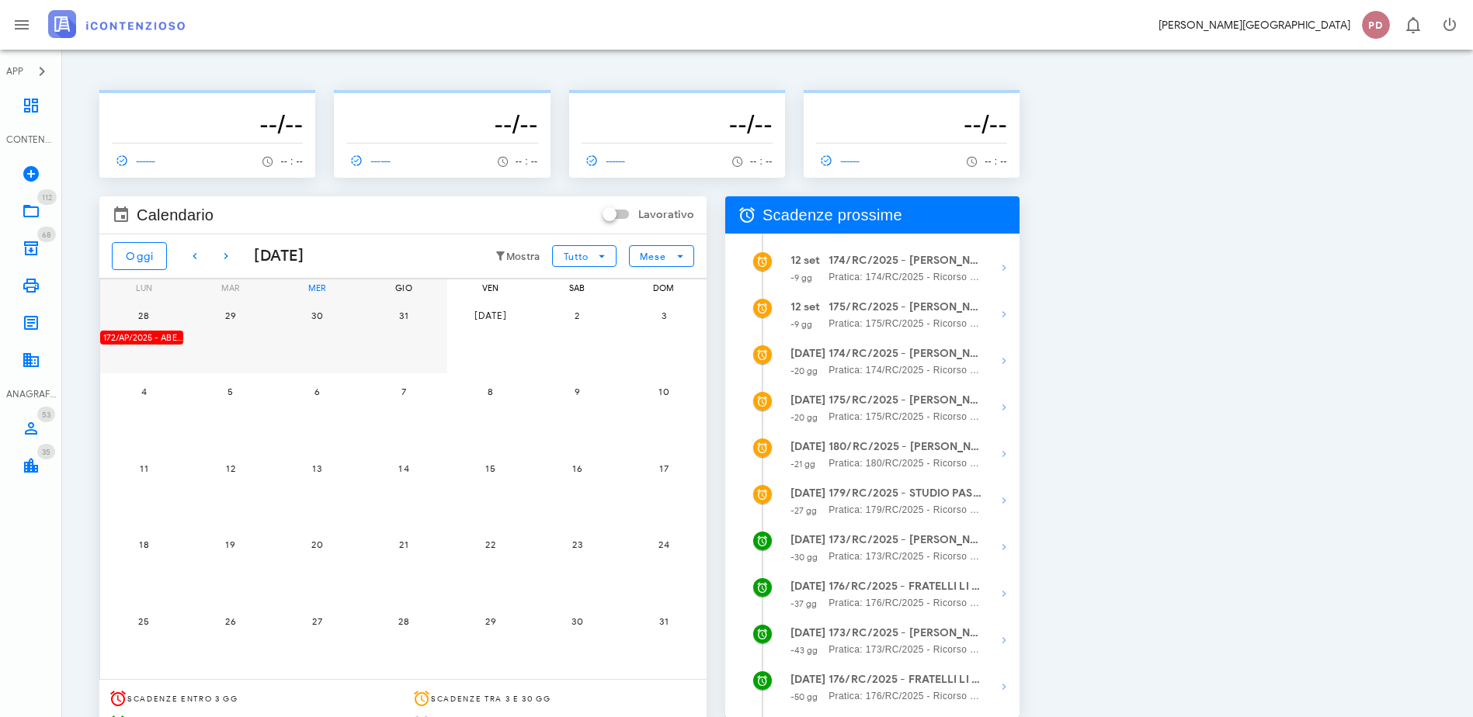
click at [183, 341] on div "172/AP/2025 - ABES S.R.L. - Inviare Appello" at bounding box center [141, 338] width 83 height 15
